Goal: Task Accomplishment & Management: Manage account settings

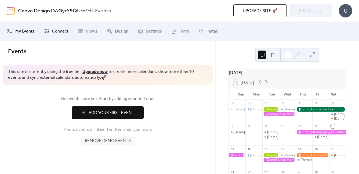
click at [52, 31] on span "Connect" at bounding box center [60, 31] width 16 height 6
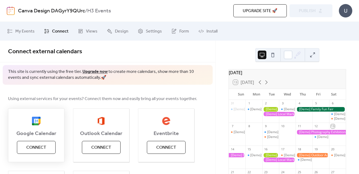
click at [34, 151] on span "Connect" at bounding box center [36, 147] width 20 height 6
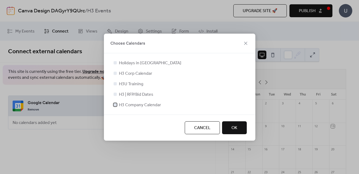
click at [118, 105] on label "H3 Company Calendar" at bounding box center [137, 105] width 49 height 6
click at [240, 125] on button "OK" at bounding box center [234, 127] width 25 height 13
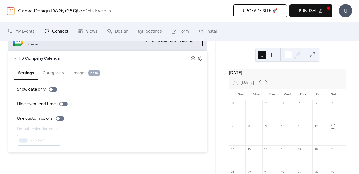
scroll to position [64, 0]
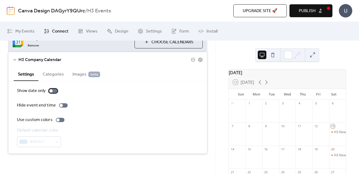
click at [52, 92] on div at bounding box center [50, 90] width 3 height 3
click at [50, 90] on div at bounding box center [53, 91] width 9 height 4
click at [59, 120] on div at bounding box center [60, 120] width 9 height 4
click at [51, 72] on button "Categories" at bounding box center [53, 73] width 30 height 13
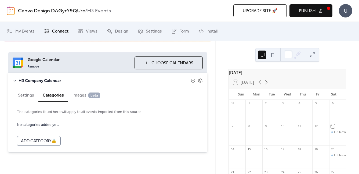
click at [79, 97] on span "Images beta" at bounding box center [87, 95] width 28 height 6
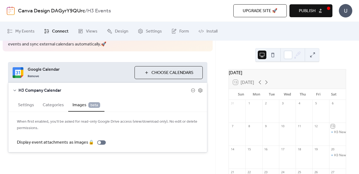
scroll to position [33, 0]
click at [160, 76] on span "Choose Calendars" at bounding box center [173, 73] width 42 height 6
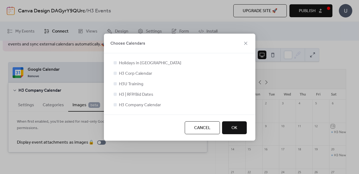
click at [235, 128] on span "OK" at bounding box center [235, 128] width 6 height 6
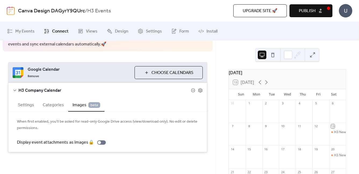
click at [319, 10] on button "Publish" at bounding box center [311, 10] width 43 height 13
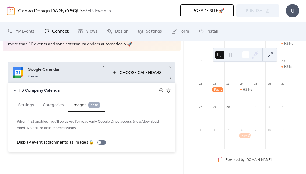
click at [29, 101] on button "Settings" at bounding box center [26, 104] width 25 height 13
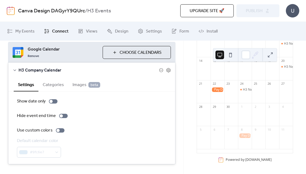
scroll to position [65, 0]
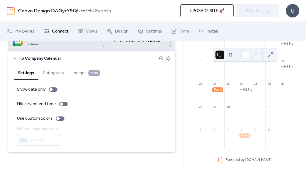
click at [46, 72] on button "Categories" at bounding box center [53, 72] width 30 height 13
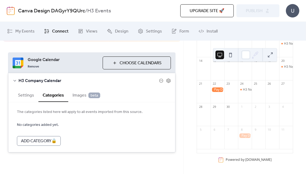
click at [88, 95] on span "beta" at bounding box center [94, 95] width 12 height 6
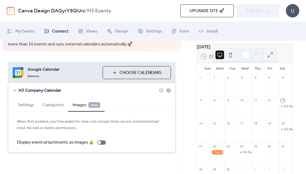
scroll to position [11, 0]
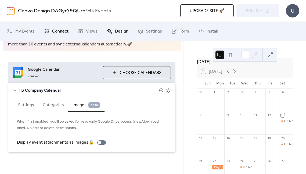
click at [113, 32] on link "Design" at bounding box center [118, 31] width 30 height 15
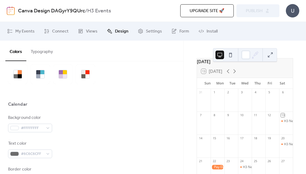
scroll to position [23, 0]
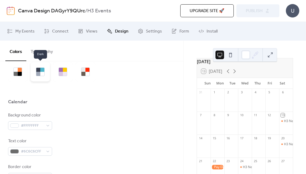
click at [44, 70] on div at bounding box center [42, 70] width 4 height 4
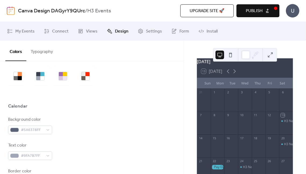
scroll to position [18, 0]
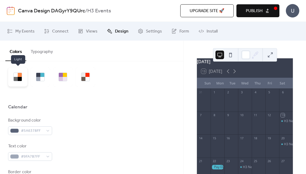
click at [17, 75] on div at bounding box center [16, 75] width 4 height 4
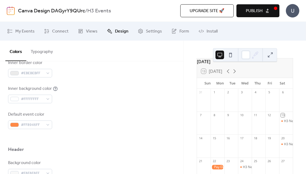
scroll to position [156, 0]
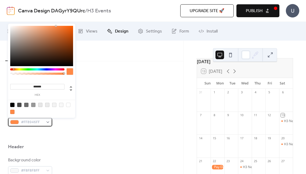
click at [31, 122] on span "#FF8946FF" at bounding box center [32, 122] width 23 height 6
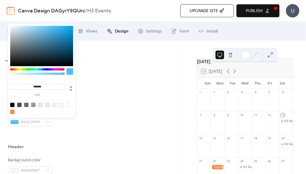
click at [40, 69] on div at bounding box center [37, 69] width 54 height 2
drag, startPoint x: 27, startPoint y: 45, endPoint x: 35, endPoint y: 34, distance: 12.8
click at [35, 34] on div at bounding box center [41, 46] width 63 height 40
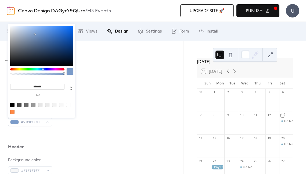
click at [43, 69] on div at bounding box center [44, 69] width 2 height 2
type input "*******"
drag, startPoint x: 35, startPoint y: 33, endPoint x: 29, endPoint y: 29, distance: 6.9
click at [29, 29] on div at bounding box center [41, 46] width 63 height 40
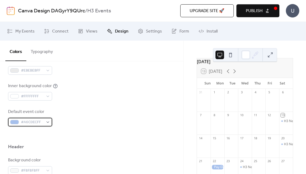
click at [35, 123] on span "#A6C0ECFF" at bounding box center [32, 122] width 23 height 6
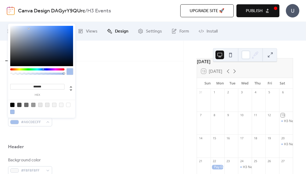
click at [44, 86] on input "*******" at bounding box center [37, 87] width 54 height 6
drag, startPoint x: 47, startPoint y: 86, endPoint x: 25, endPoint y: 86, distance: 21.5
click at [25, 86] on input "*******" at bounding box center [37, 87] width 54 height 6
paste input
type input "*******"
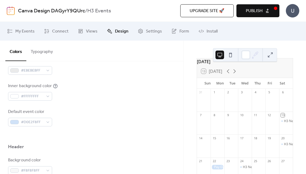
click at [102, 123] on div "Default event color #D0E2F8FF" at bounding box center [91, 118] width 167 height 18
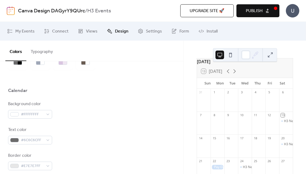
scroll to position [0, 0]
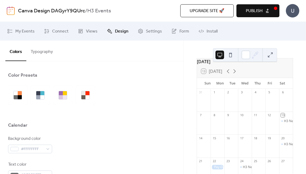
click at [255, 10] on span "Publish" at bounding box center [254, 11] width 17 height 6
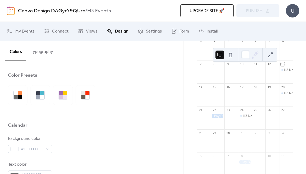
scroll to position [64, 0]
click at [148, 33] on span "Settings" at bounding box center [154, 31] width 16 height 6
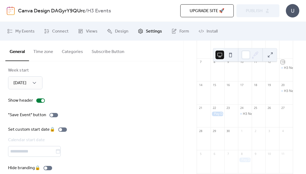
scroll to position [66, 0]
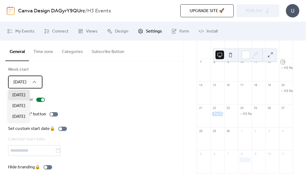
click at [28, 81] on div "[DATE]" at bounding box center [25, 82] width 34 height 13
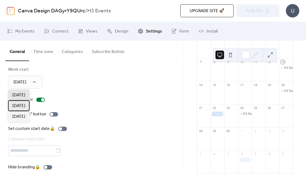
click at [18, 107] on span "[DATE]" at bounding box center [18, 106] width 13 height 6
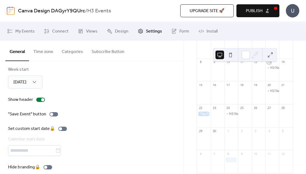
click at [90, 102] on div "Show header" at bounding box center [91, 100] width 167 height 6
click at [55, 114] on div at bounding box center [53, 114] width 9 height 4
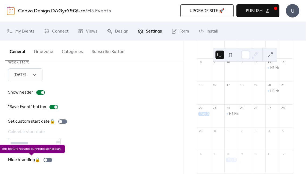
click at [49, 161] on div "Hide branding 🔒" at bounding box center [31, 160] width 46 height 6
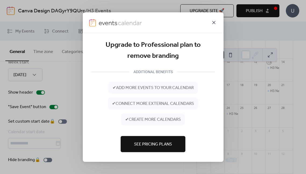
click at [215, 22] on icon at bounding box center [213, 22] width 3 height 3
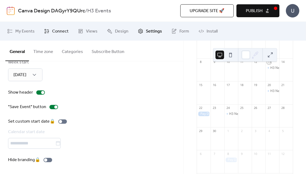
click at [48, 31] on icon at bounding box center [47, 31] width 4 height 4
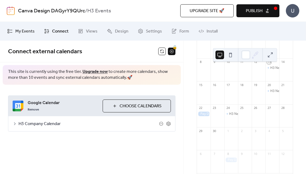
click at [27, 32] on span "My Events" at bounding box center [24, 31] width 19 height 6
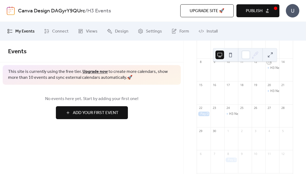
click at [256, 13] on span "Publish" at bounding box center [254, 11] width 17 height 6
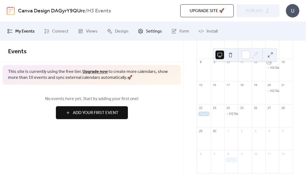
click at [155, 34] on span "Settings" at bounding box center [154, 31] width 16 height 6
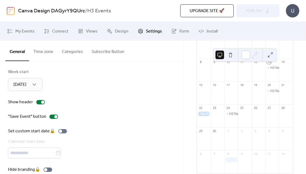
scroll to position [54, 0]
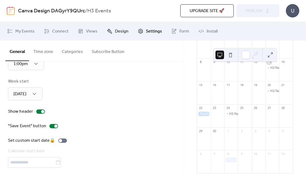
click at [119, 31] on span "Design" at bounding box center [121, 31] width 13 height 6
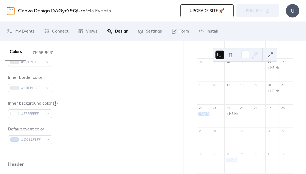
scroll to position [142, 0]
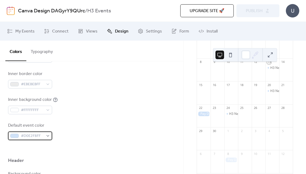
click at [33, 135] on span "#D0E2F8FF" at bounding box center [32, 136] width 23 height 6
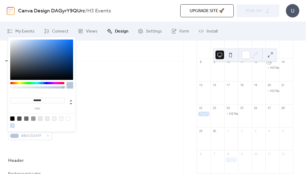
type input "*******"
drag, startPoint x: 21, startPoint y: 41, endPoint x: 21, endPoint y: 45, distance: 4.3
click at [21, 45] on div at bounding box center [20, 45] width 1 height 1
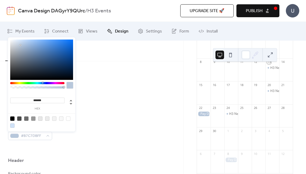
click at [124, 110] on div "Inner background color #FFFFFFFF" at bounding box center [91, 106] width 167 height 18
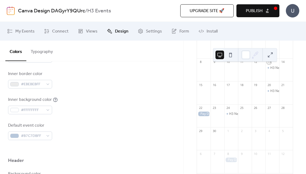
scroll to position [282, 0]
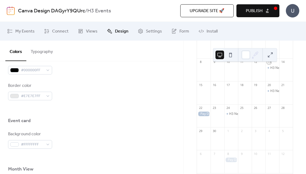
click at [259, 8] on span "Publish" at bounding box center [254, 11] width 17 height 6
